Goal: Information Seeking & Learning: Check status

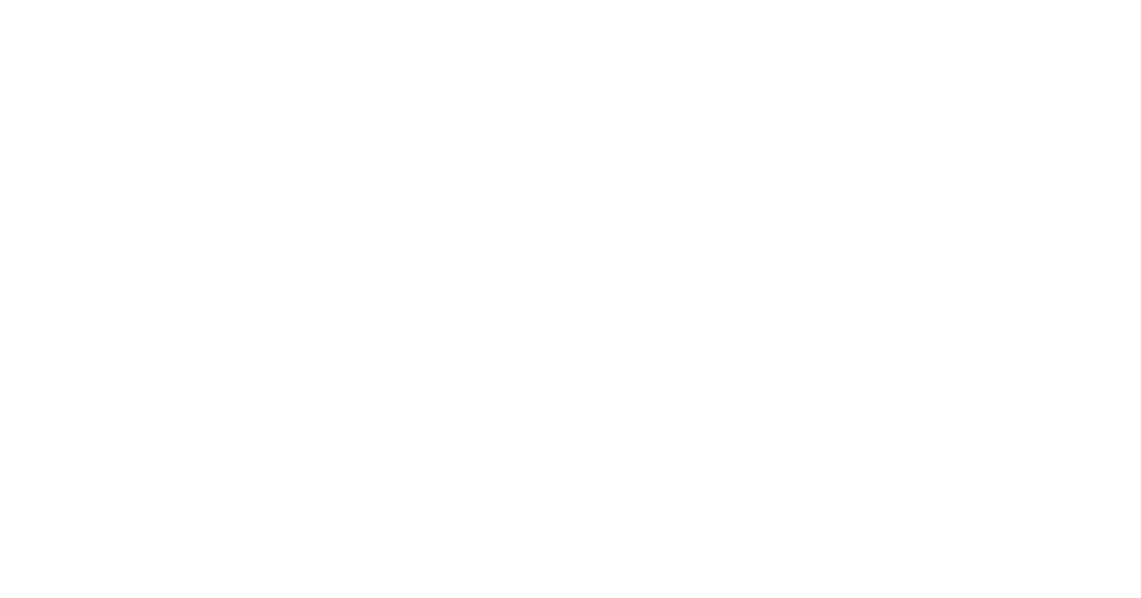
select select "731601115775663"
type input "[DATE] - [DATE]"
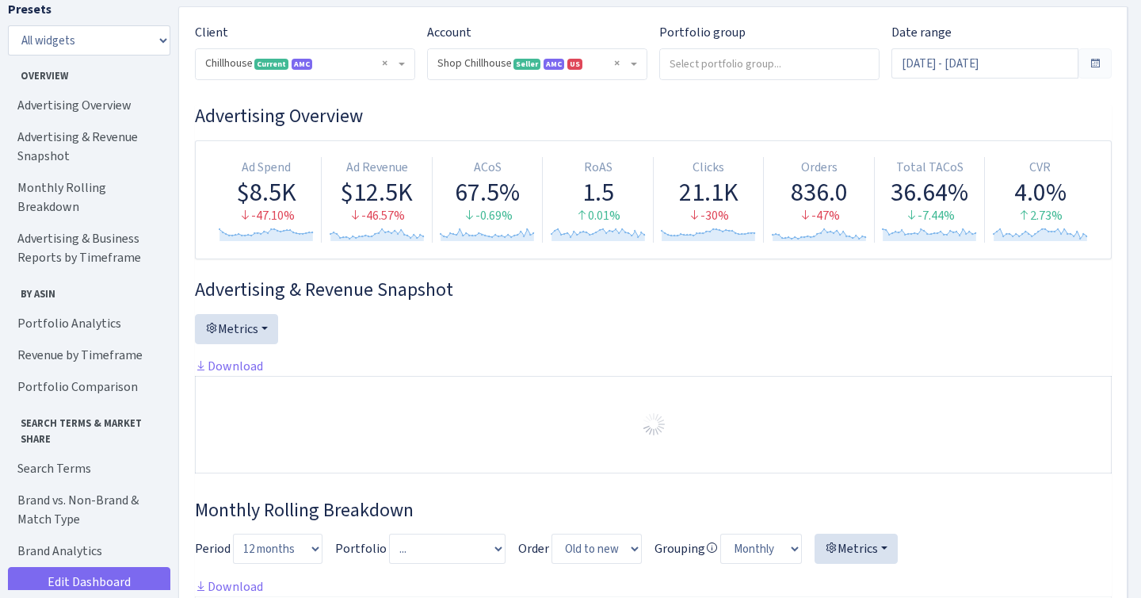
scroll to position [105, 0]
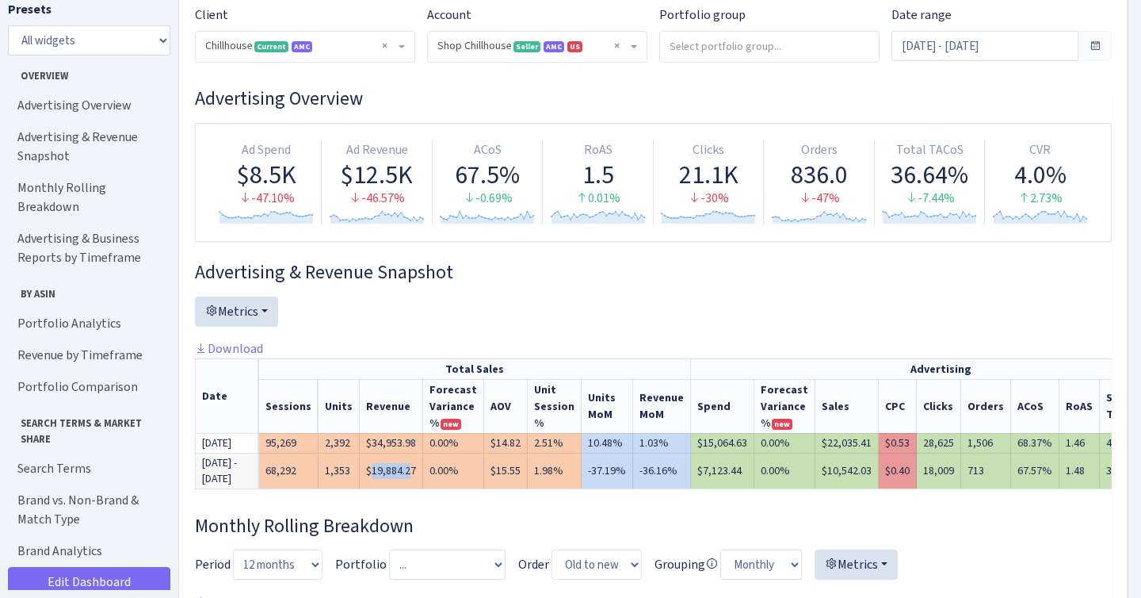
drag, startPoint x: 373, startPoint y: 480, endPoint x: 412, endPoint y: 480, distance: 38.8
click at [412, 480] on td "$19,884.27" at bounding box center [391, 471] width 63 height 36
click at [407, 480] on td "$19,884.27" at bounding box center [391, 471] width 63 height 36
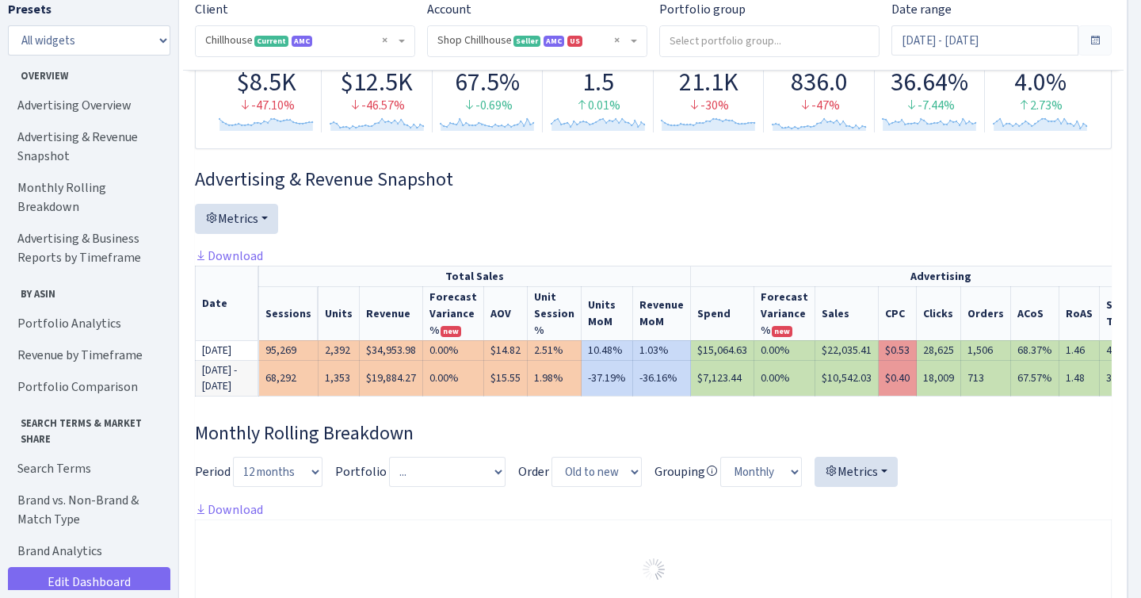
scroll to position [200, 0]
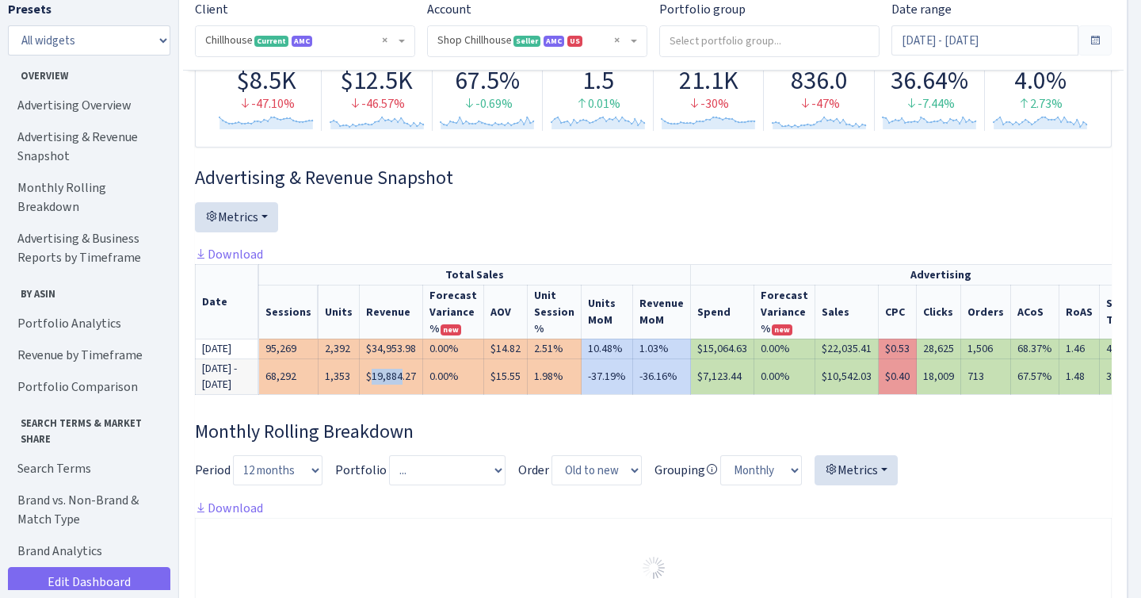
drag, startPoint x: 373, startPoint y: 387, endPoint x: 406, endPoint y: 384, distance: 33.4
click at [405, 385] on td "$19,884.27" at bounding box center [391, 376] width 63 height 36
drag, startPoint x: 367, startPoint y: 386, endPoint x: 429, endPoint y: 384, distance: 61.9
click at [429, 384] on tr "[DATE] - [DATE] 68,292 1,353 $19,884.27 0.00% $15.55 1.98% -37.19% -36.16% 1,62…" at bounding box center [806, 376] width 1221 height 36
copy tr "$19,884.27"
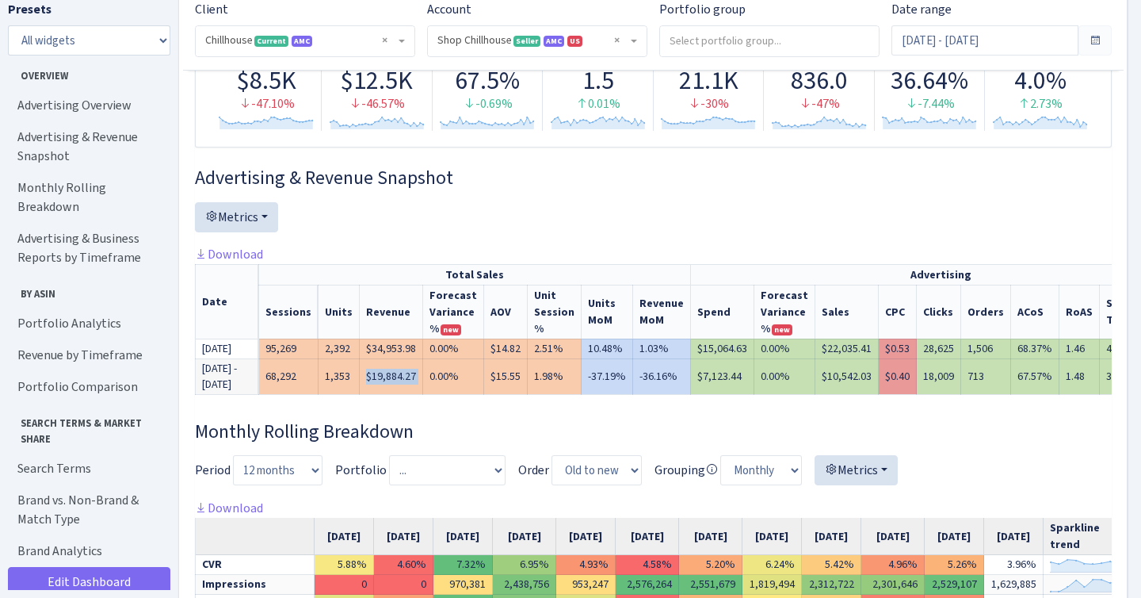
scroll to position [111, 0]
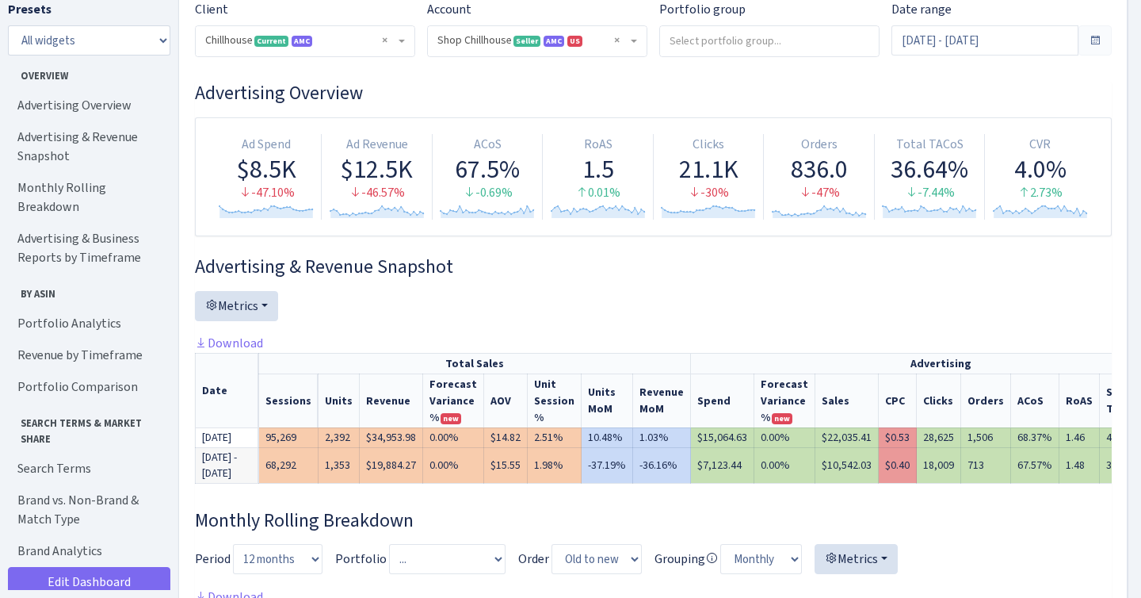
click at [1096, 37] on span at bounding box center [1095, 40] width 13 height 13
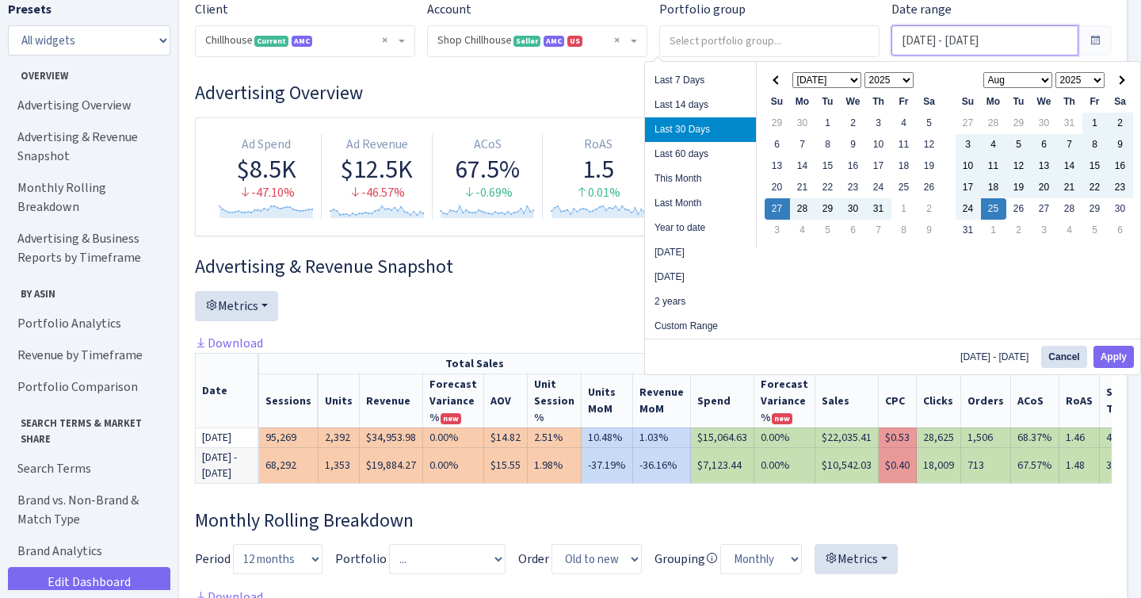
click at [1056, 35] on input "[DATE] - [DATE]" at bounding box center [985, 40] width 187 height 30
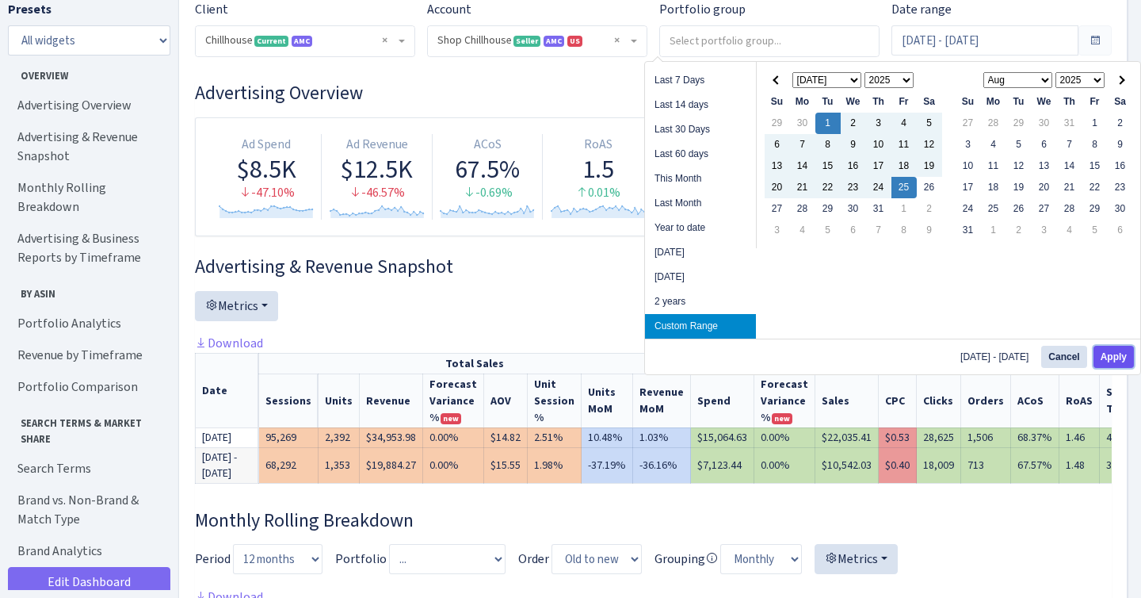
click at [1101, 354] on button "Apply" at bounding box center [1114, 357] width 40 height 22
type input "[DATE] - [DATE]"
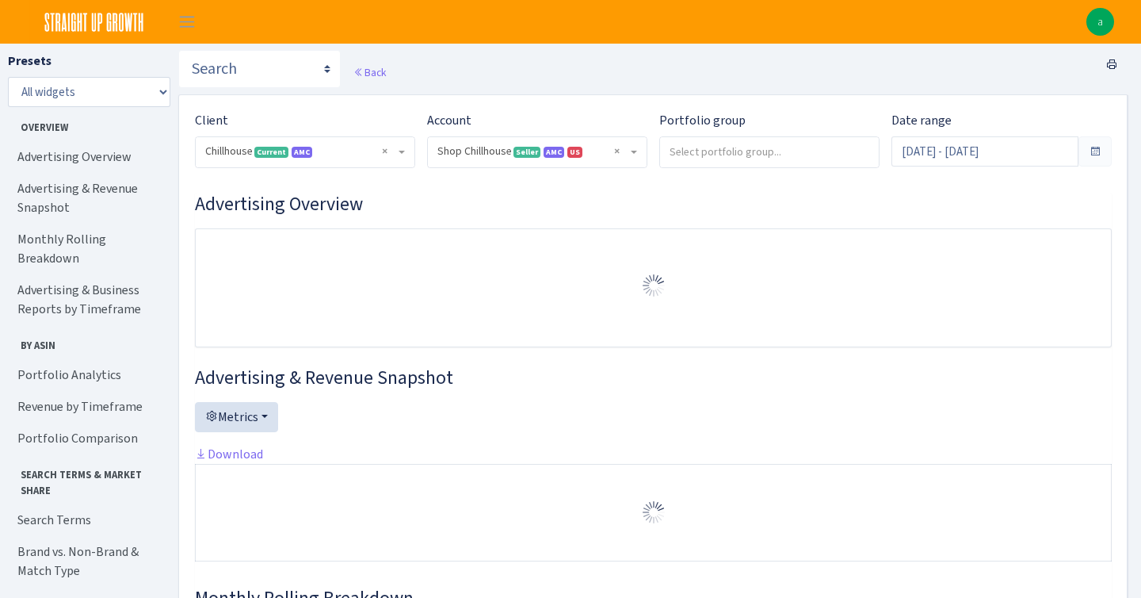
select select "731601115775663"
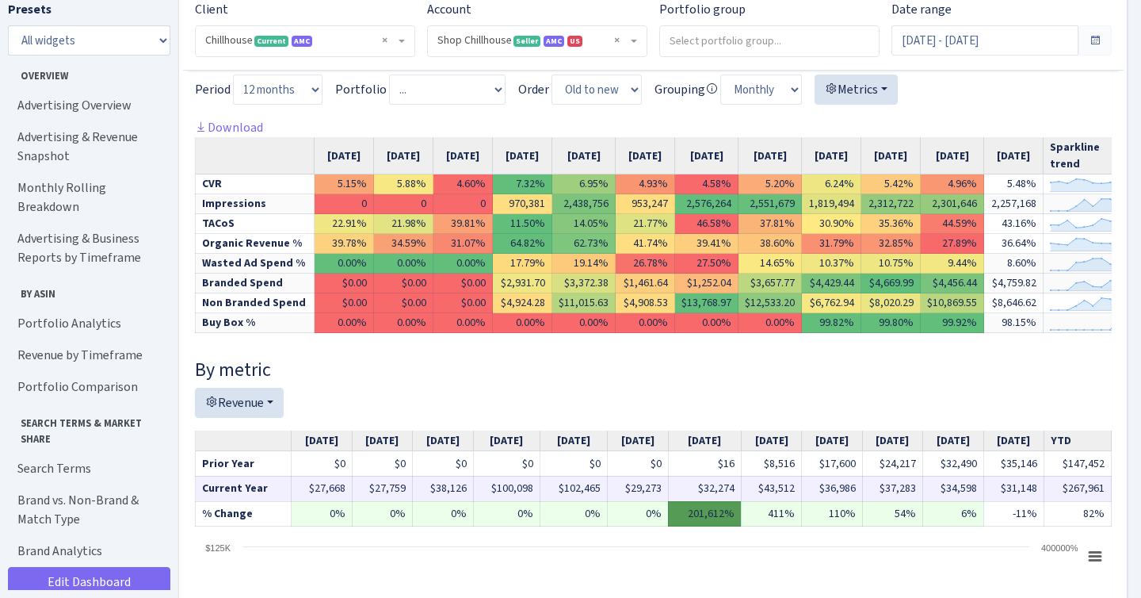
scroll to position [575, 0]
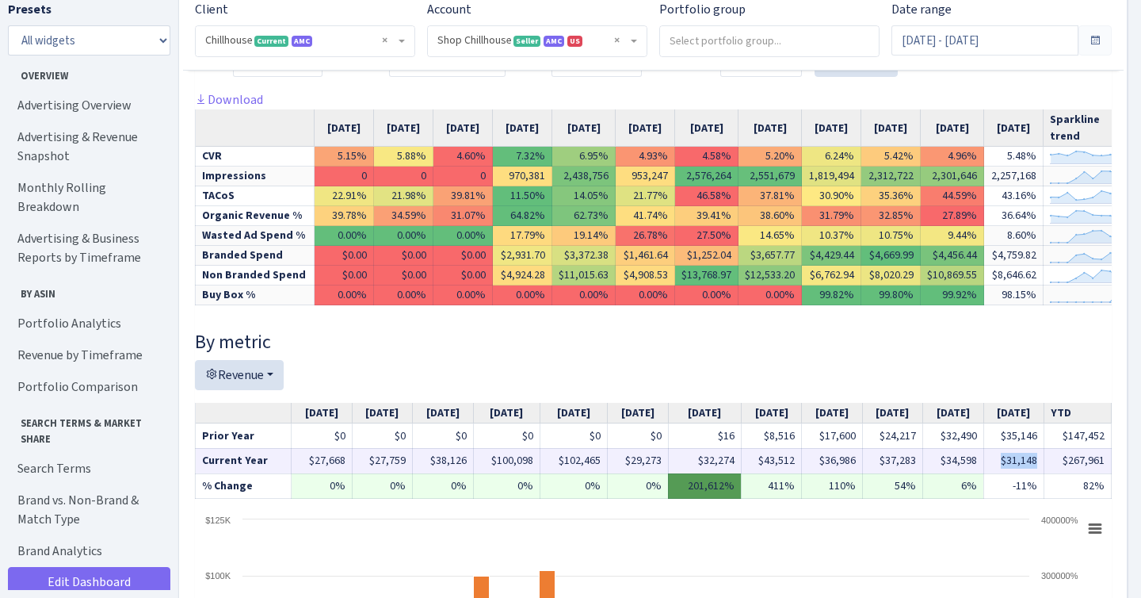
drag, startPoint x: 1007, startPoint y: 442, endPoint x: 1048, endPoint y: 442, distance: 41.2
click at [1044, 448] on td "$31,148" at bounding box center [1014, 460] width 60 height 25
copy td "$31,148"
